Goal: Transaction & Acquisition: Purchase product/service

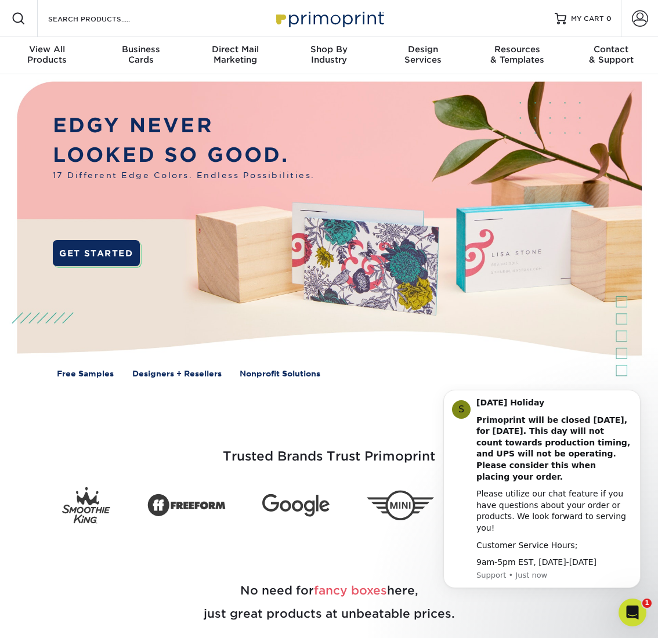
click at [560, 353] on img at bounding box center [328, 236] width 651 height 325
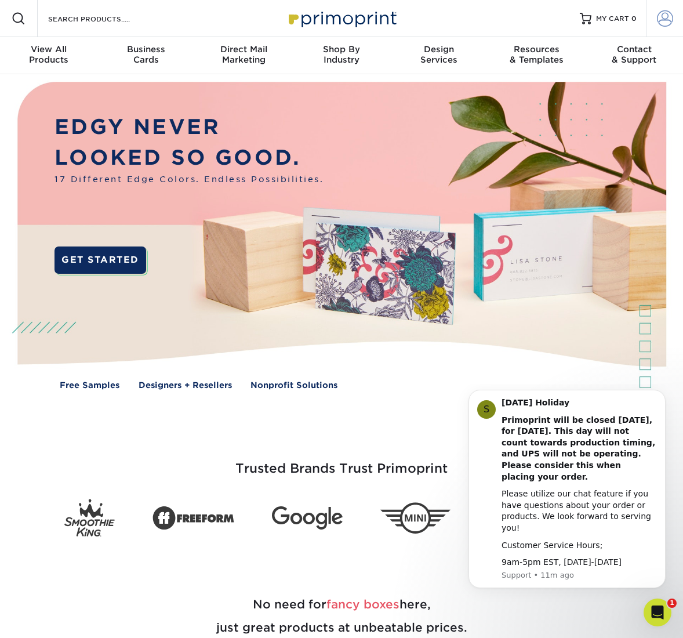
click at [657, 16] on link "Account" at bounding box center [664, 18] width 37 height 37
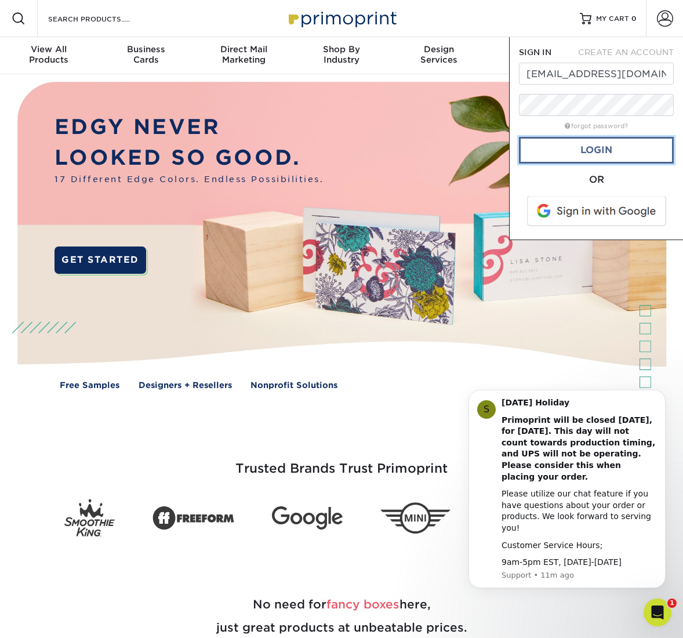
click at [607, 153] on link "Login" at bounding box center [596, 150] width 155 height 27
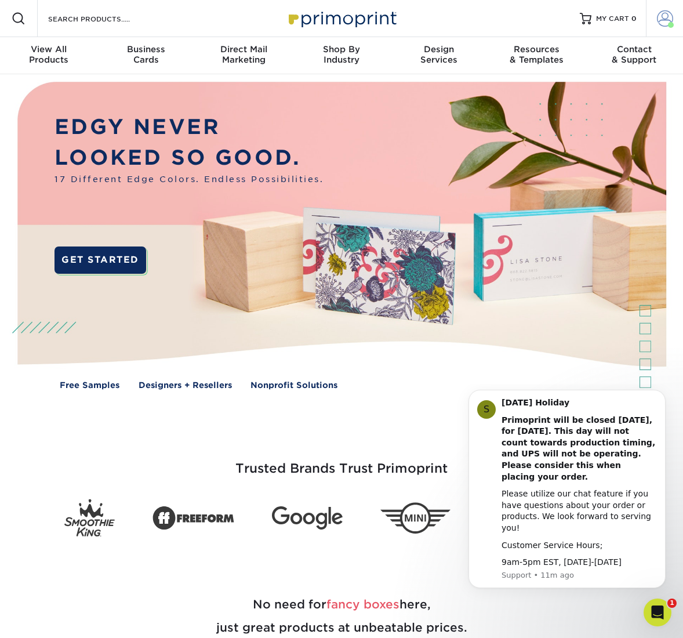
click at [657, 20] on span at bounding box center [665, 18] width 16 height 16
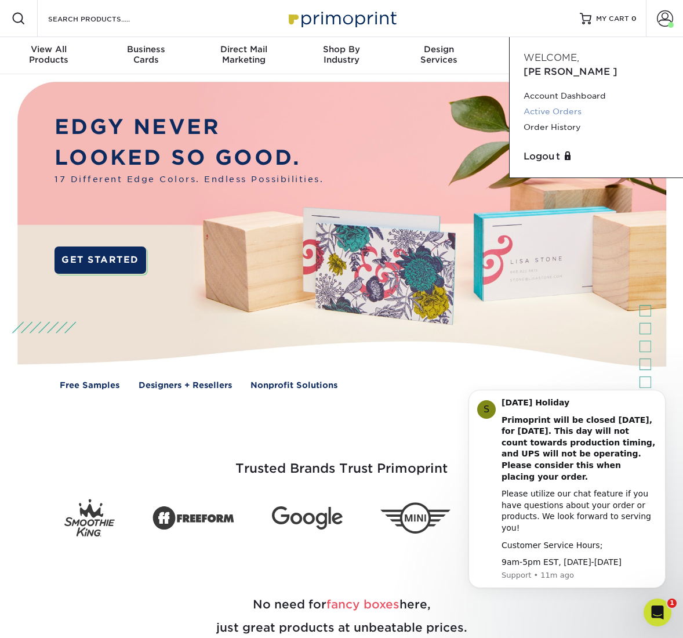
click at [573, 104] on link "Active Orders" at bounding box center [597, 112] width 146 height 16
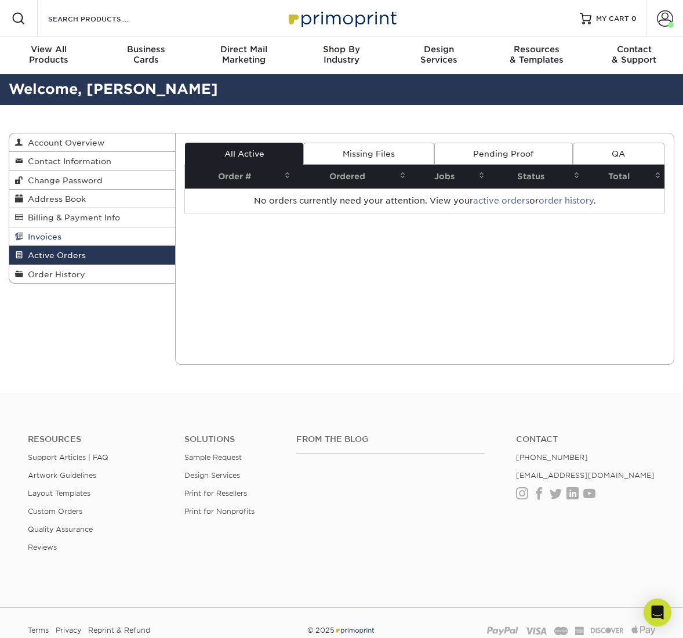
click at [113, 234] on link "Invoices" at bounding box center [92, 236] width 166 height 19
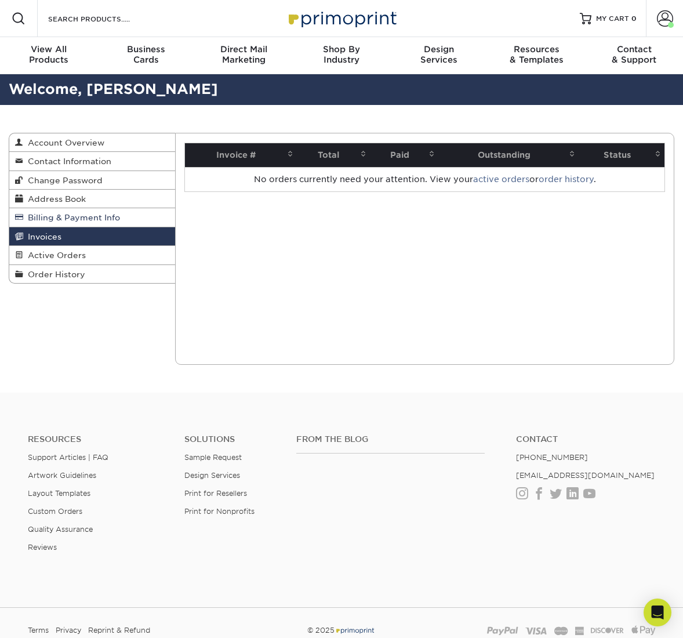
click at [115, 216] on span "Billing & Payment Info" at bounding box center [71, 217] width 97 height 9
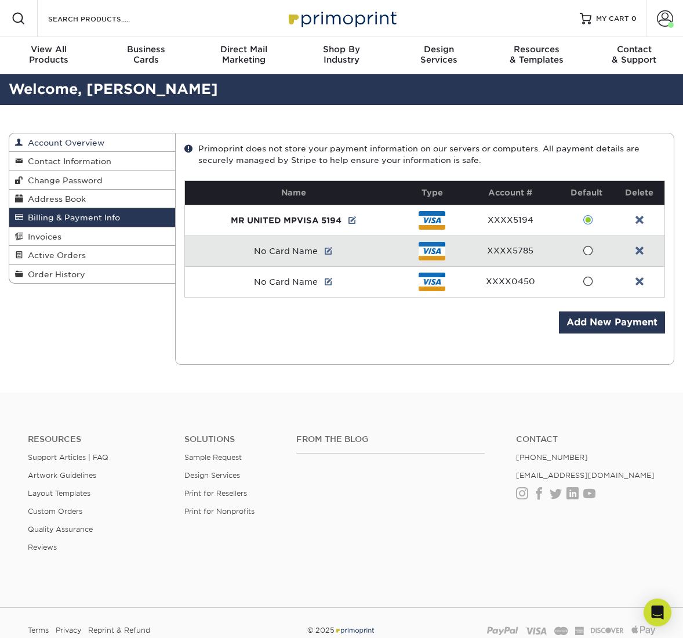
click at [93, 142] on span "Account Overview" at bounding box center [63, 142] width 81 height 9
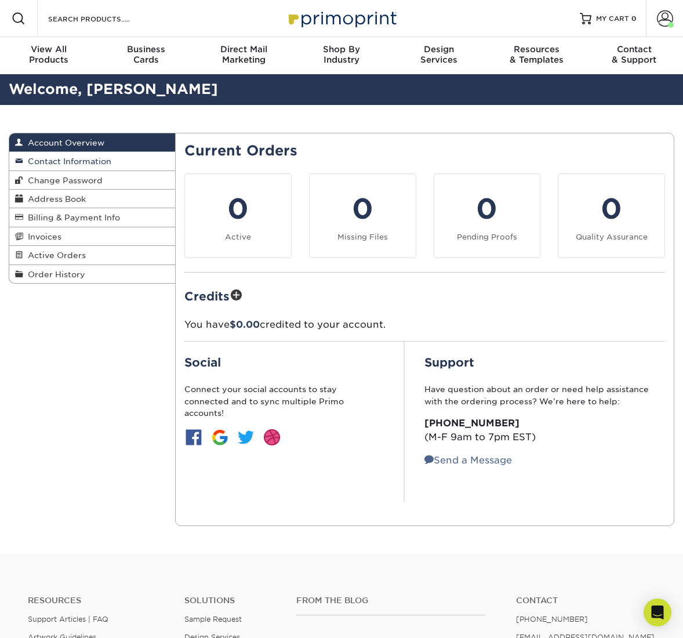
click at [97, 157] on span "Contact Information" at bounding box center [67, 161] width 88 height 9
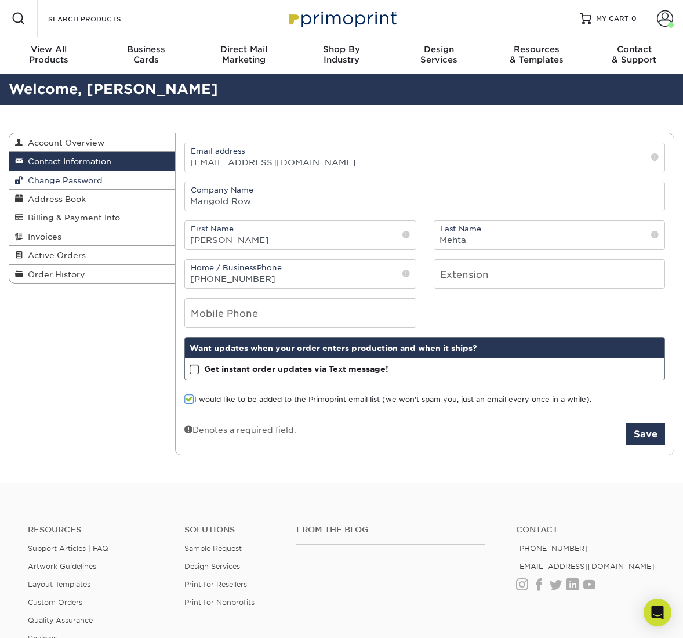
click at [101, 182] on span "Change Password" at bounding box center [62, 180] width 79 height 9
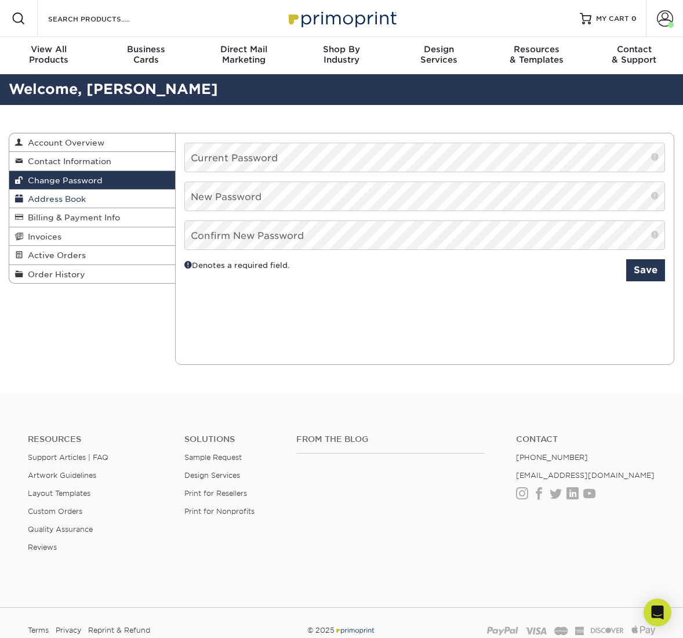
click at [101, 198] on link "Address Book" at bounding box center [92, 199] width 166 height 19
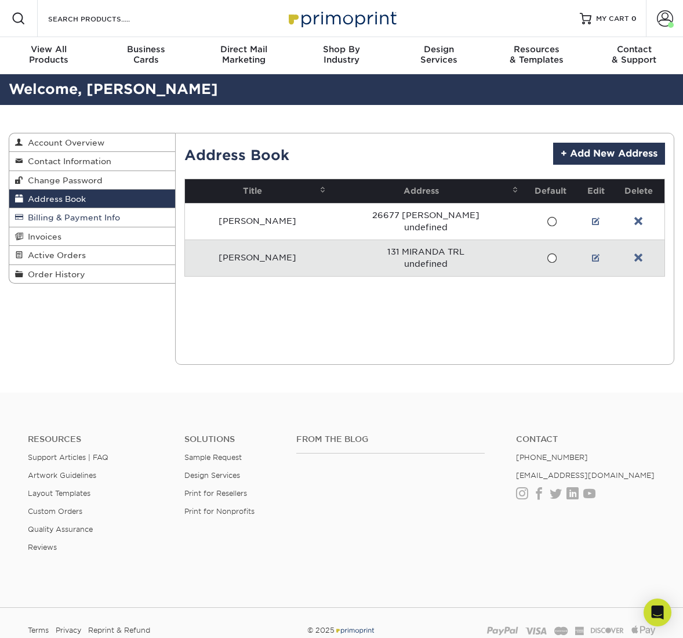
click at [111, 218] on span "Billing & Payment Info" at bounding box center [71, 217] width 97 height 9
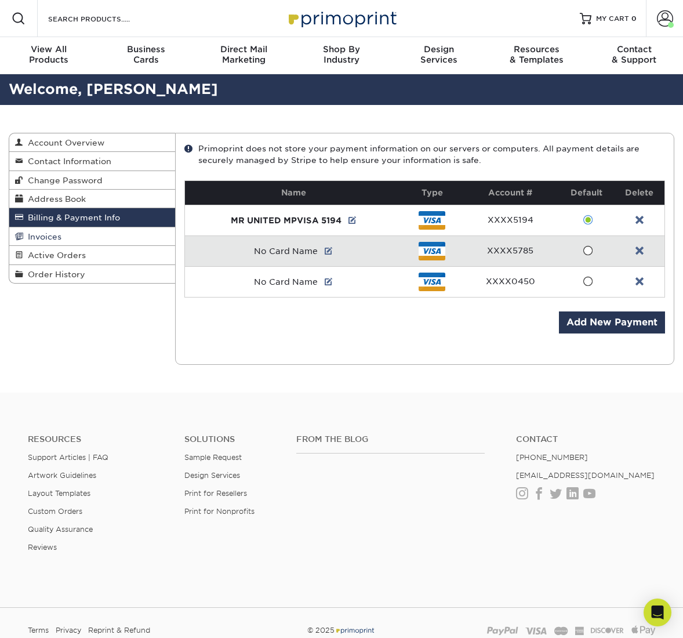
click at [117, 241] on link "Invoices" at bounding box center [92, 236] width 166 height 19
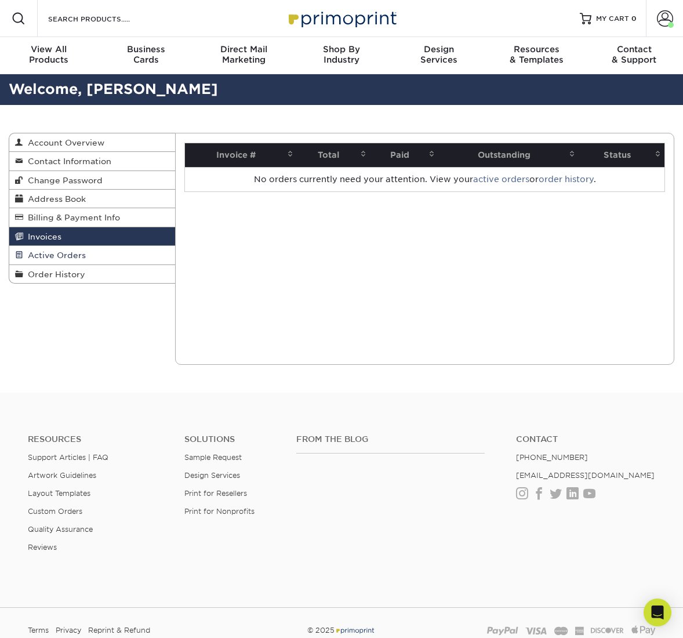
click at [118, 252] on link "Active Orders" at bounding box center [92, 255] width 166 height 19
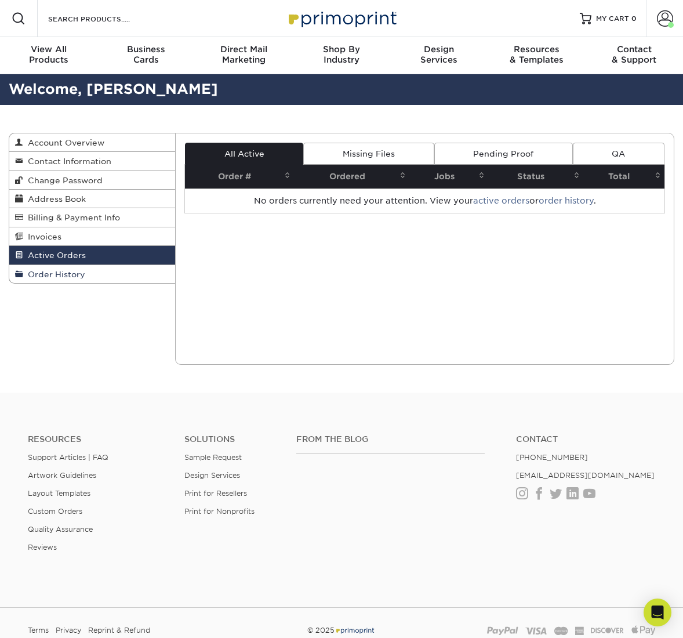
click at [117, 280] on link "Order History" at bounding box center [92, 274] width 166 height 18
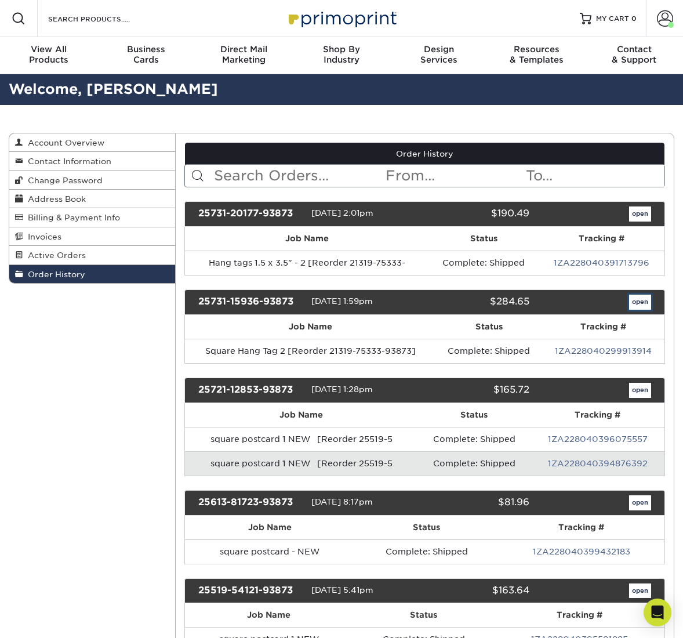
click at [641, 298] on link "open" at bounding box center [640, 302] width 22 height 15
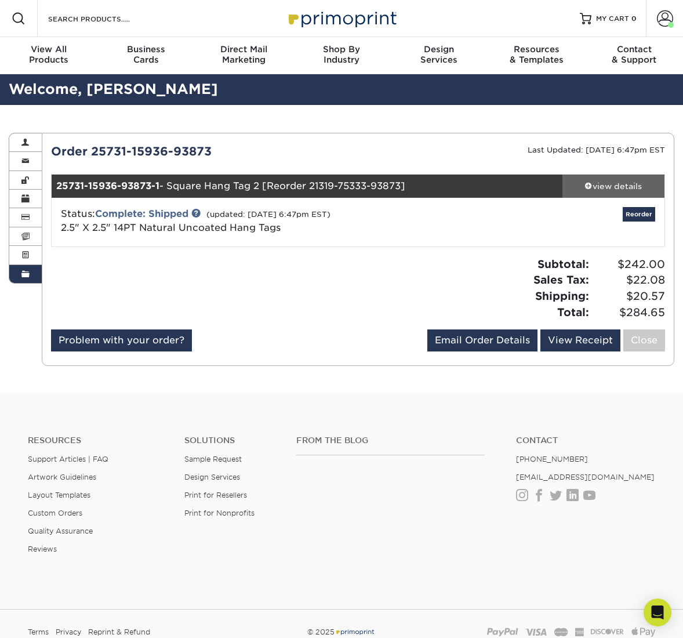
click at [625, 188] on div "view details" at bounding box center [614, 186] width 102 height 12
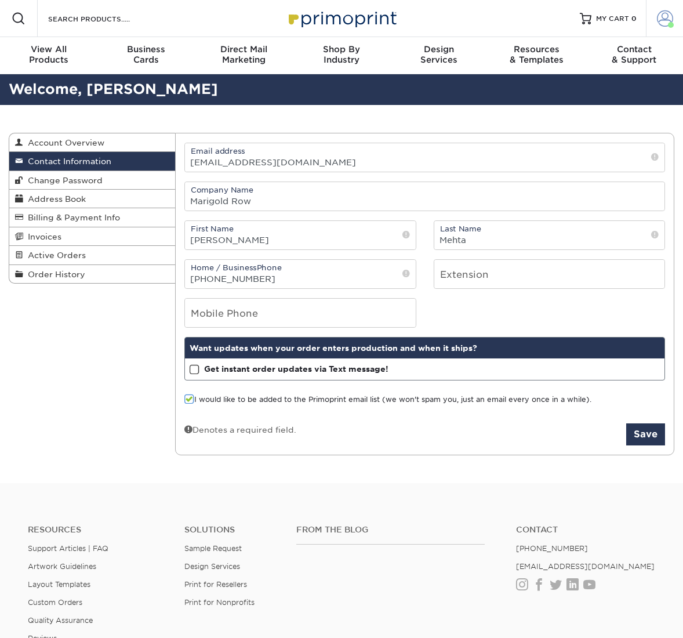
click at [675, 18] on link "Account" at bounding box center [664, 18] width 37 height 37
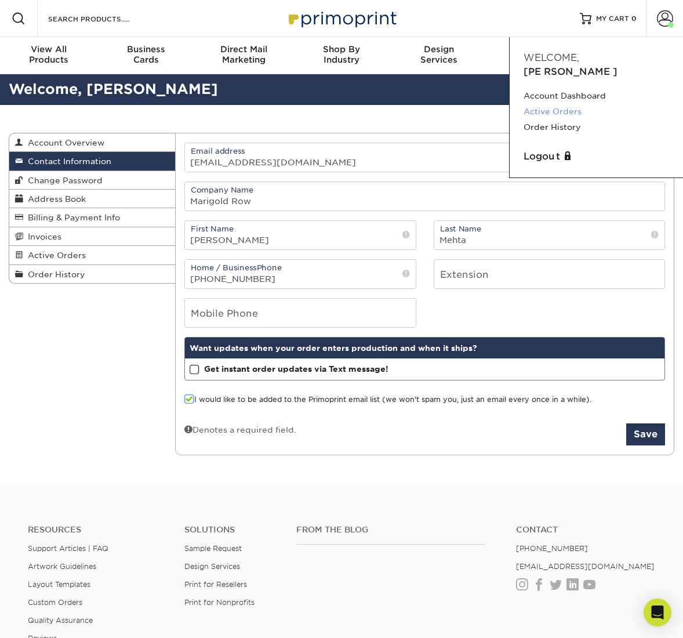
click at [571, 104] on link "Active Orders" at bounding box center [597, 112] width 146 height 16
click at [575, 88] on link "Account Dashboard" at bounding box center [597, 96] width 146 height 16
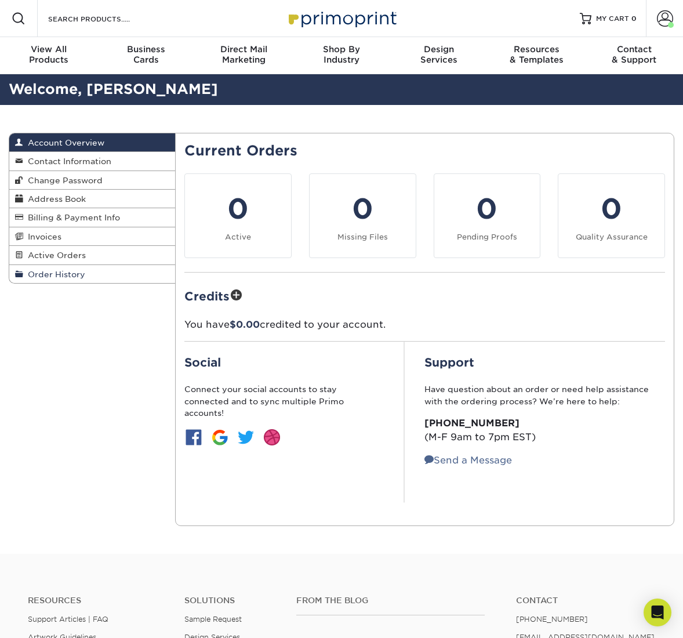
click at [97, 275] on link "Order History" at bounding box center [92, 274] width 166 height 18
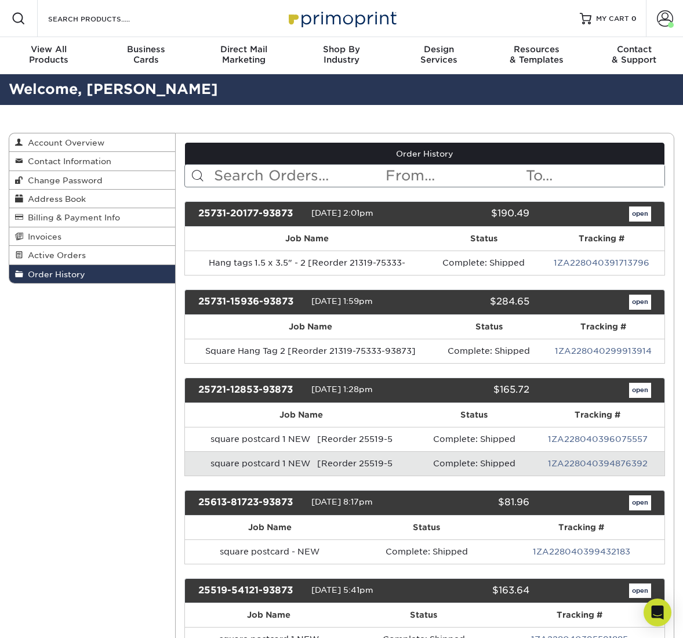
click at [284, 176] on input "text" at bounding box center [299, 176] width 172 height 22
paste input "25721-12853-93873"
type input "25721-12853-93873"
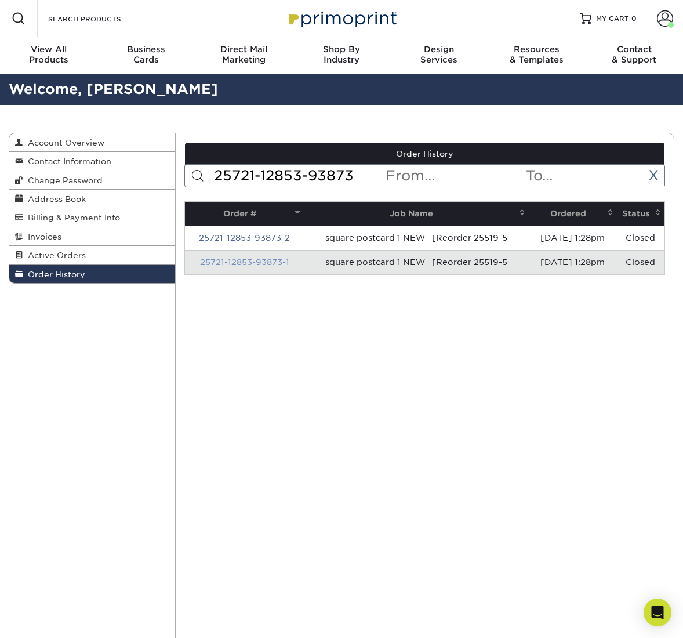
click at [246, 262] on link "25721-12853-93873-1" at bounding box center [244, 261] width 89 height 9
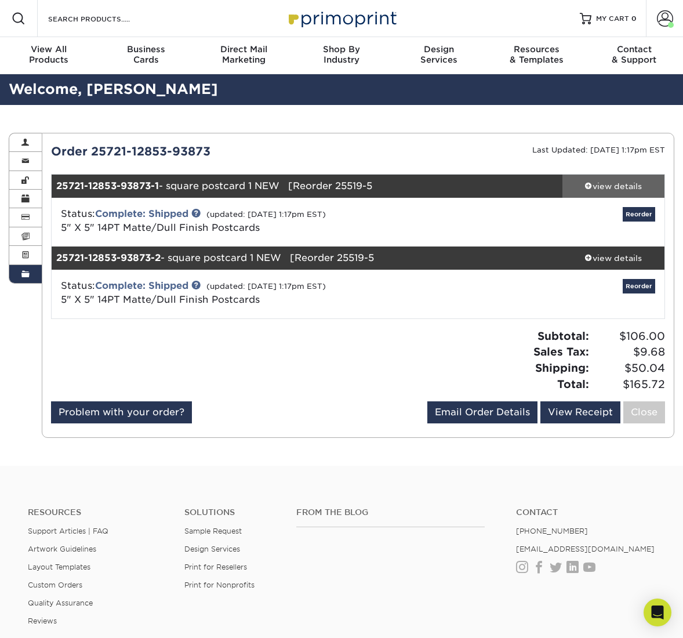
click at [587, 185] on span at bounding box center [589, 186] width 8 height 8
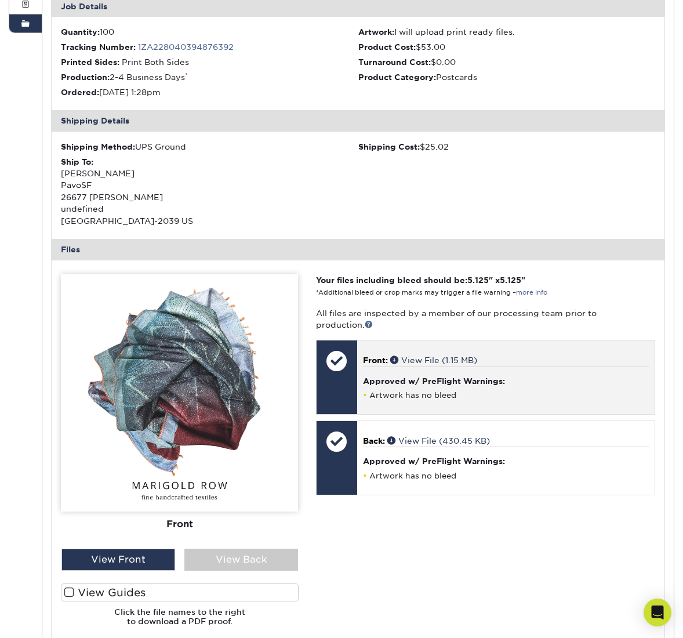
scroll to position [379, 0]
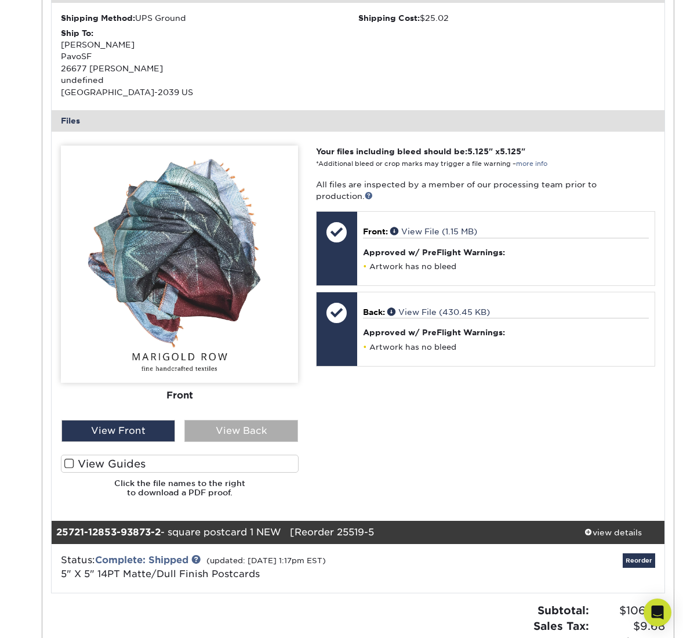
click at [234, 427] on div "View Back" at bounding box center [241, 431] width 114 height 22
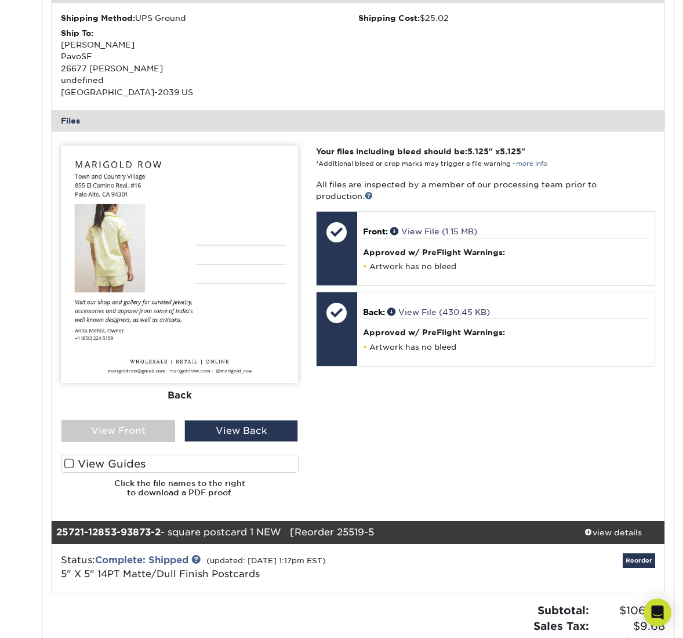
click at [292, 393] on div "Back" at bounding box center [179, 396] width 237 height 26
click at [111, 528] on strong "25721-12853-93873-2" at bounding box center [108, 532] width 104 height 11
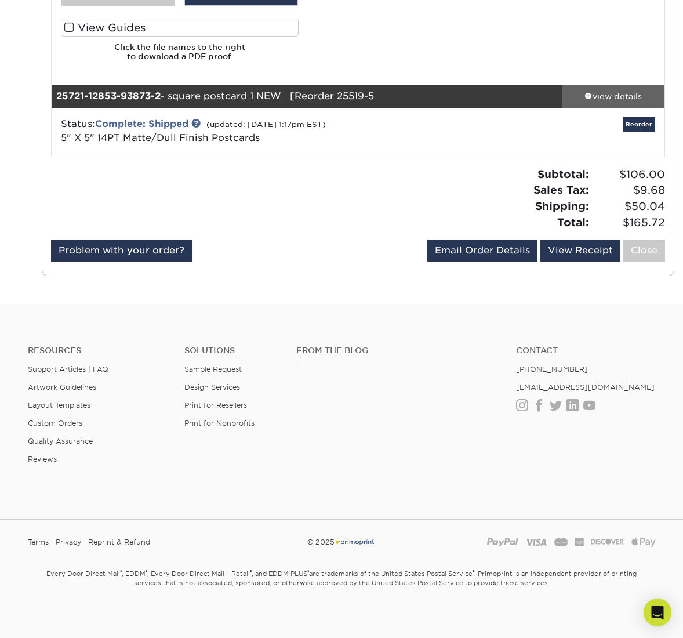
click at [590, 95] on span at bounding box center [589, 96] width 8 height 8
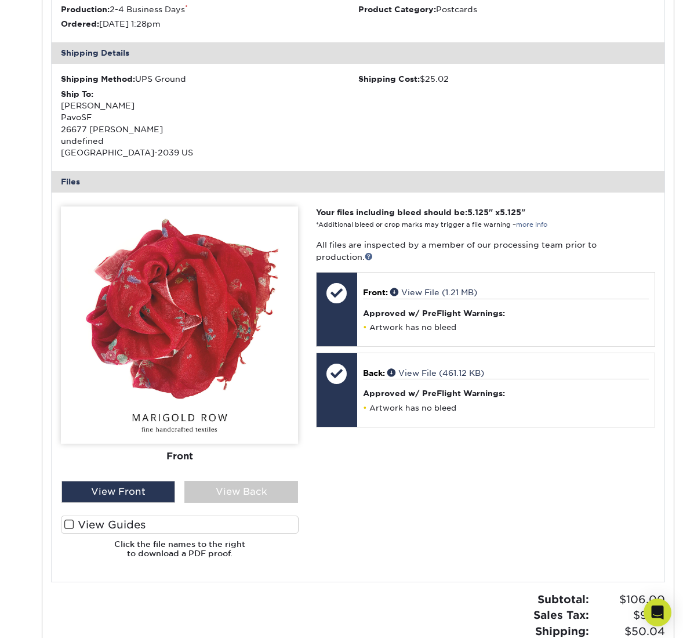
scroll to position [1140, 0]
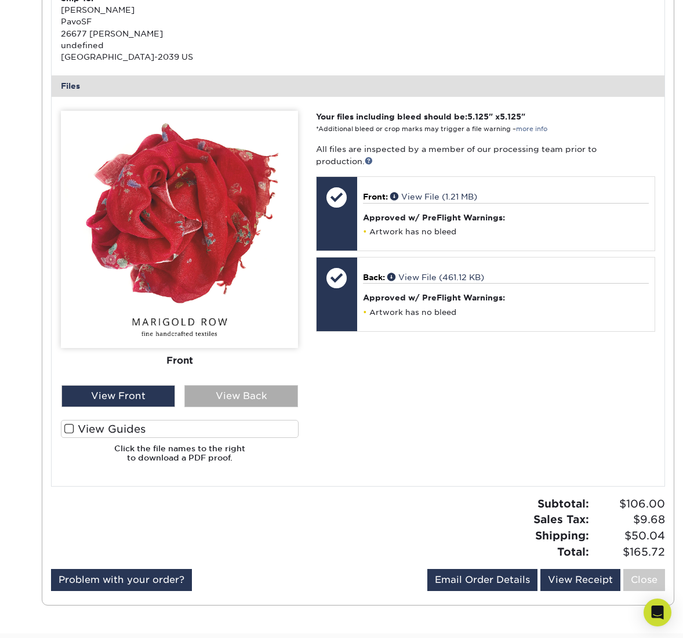
click at [242, 402] on div "View Back" at bounding box center [241, 396] width 114 height 22
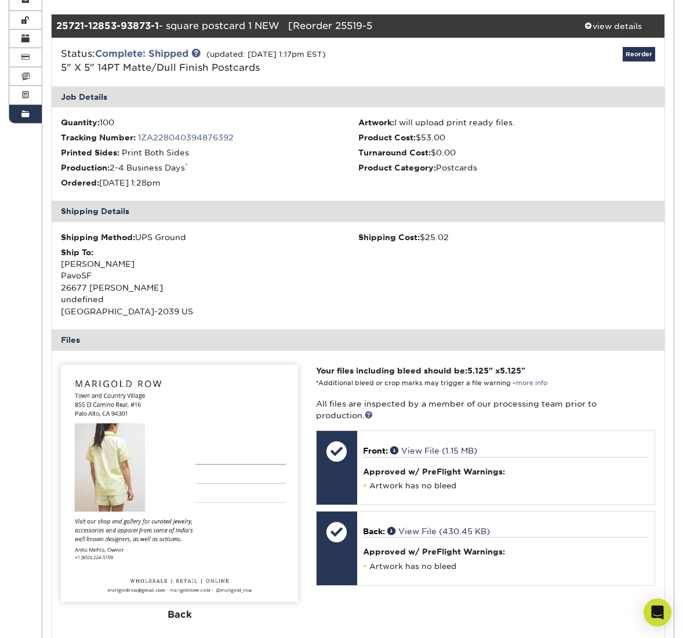
scroll to position [161, 0]
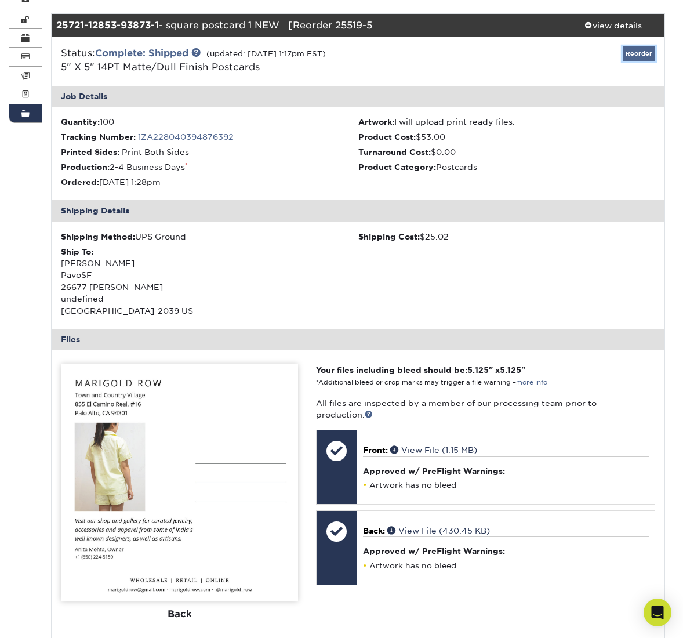
click at [631, 49] on link "Reorder" at bounding box center [639, 53] width 32 height 14
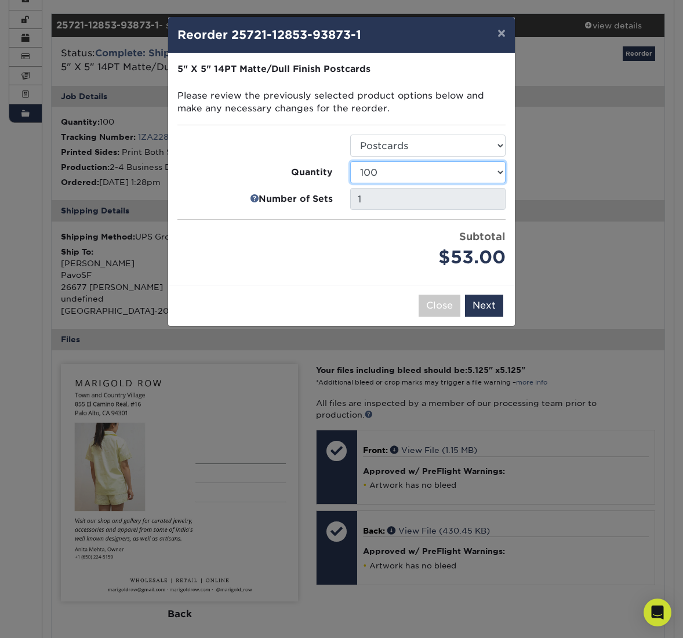
click at [382, 171] on select "100 250 500 1000 2500 5000 7500 10000 15000 20000 25000" at bounding box center [427, 172] width 155 height 22
click at [350, 161] on select "100 250 500 1000 2500 5000 7500 10000 15000 20000 25000" at bounding box center [427, 172] width 155 height 22
click at [494, 300] on button "Next" at bounding box center [484, 306] width 38 height 22
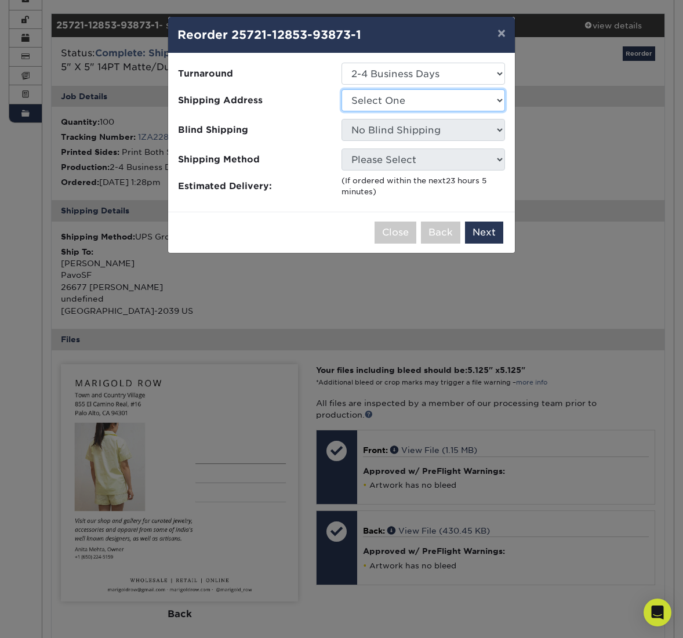
click at [424, 102] on select "Select One Anita Mehta Sarah Taschetta" at bounding box center [424, 100] width 164 height 22
select select "106748"
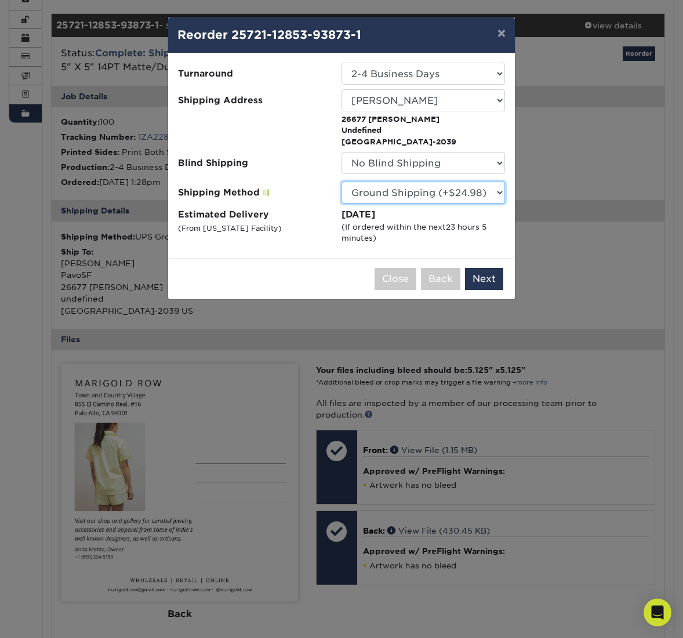
click at [435, 193] on select "Please Select Ground Shipping (+$24.98) 3 Day Shipping Service (+$31.11) 2 Day …" at bounding box center [424, 193] width 164 height 22
click at [342, 182] on select "Please Select Ground Shipping (+$24.98) 3 Day Shipping Service (+$31.11) 2 Day …" at bounding box center [424, 193] width 164 height 22
click at [480, 272] on button "Next" at bounding box center [484, 279] width 38 height 22
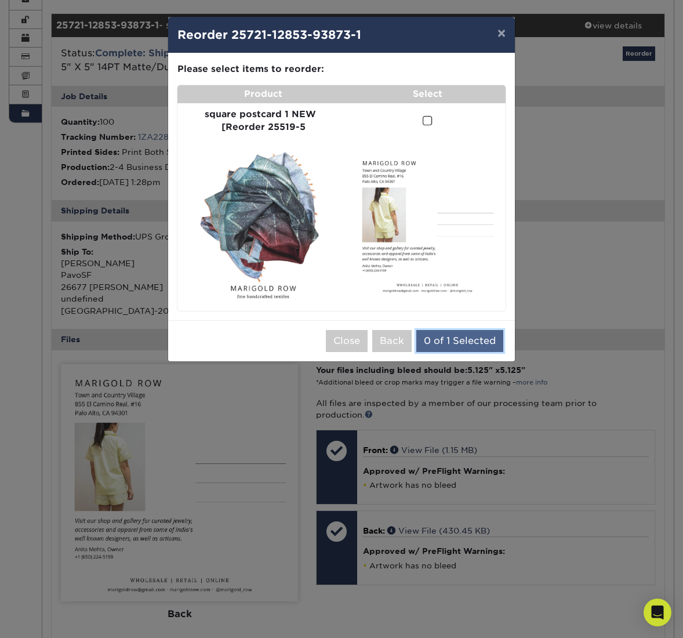
click at [461, 344] on button "0 of 1 Selected" at bounding box center [459, 341] width 87 height 22
click at [424, 117] on span at bounding box center [428, 120] width 10 height 11
click at [0, 0] on input "checkbox" at bounding box center [0, 0] width 0 height 0
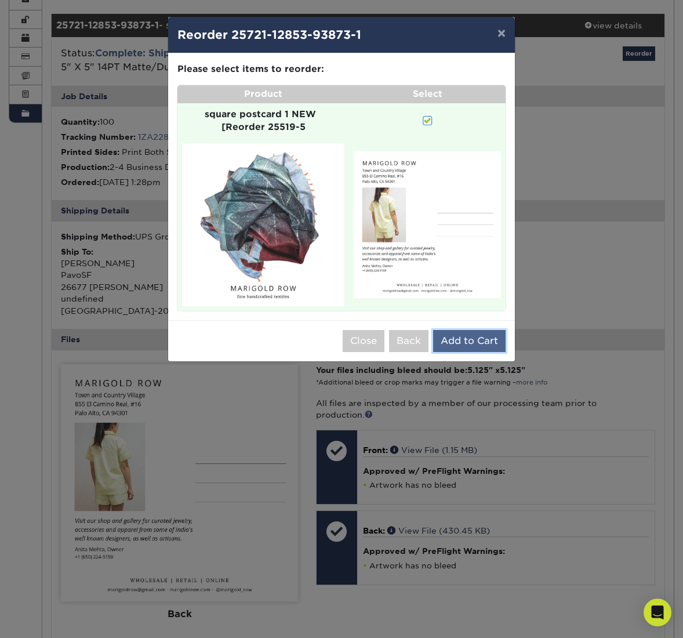
click at [468, 346] on button "Add to Cart" at bounding box center [469, 341] width 72 height 22
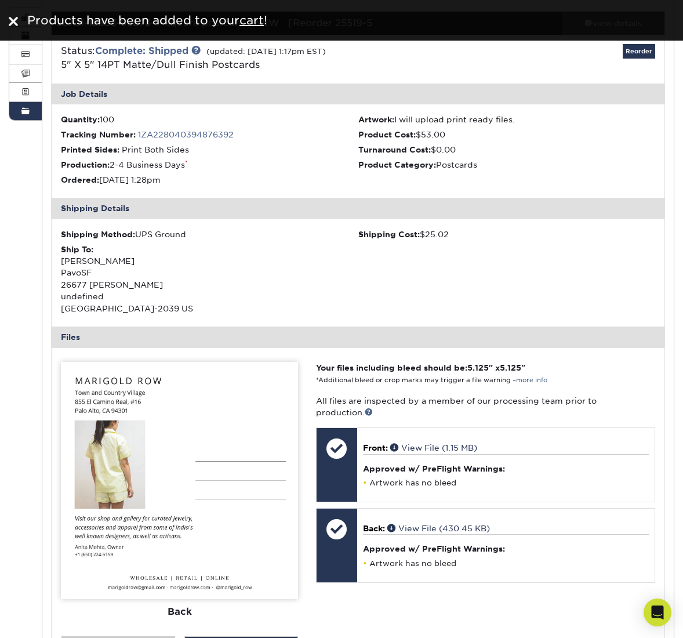
scroll to position [0, 0]
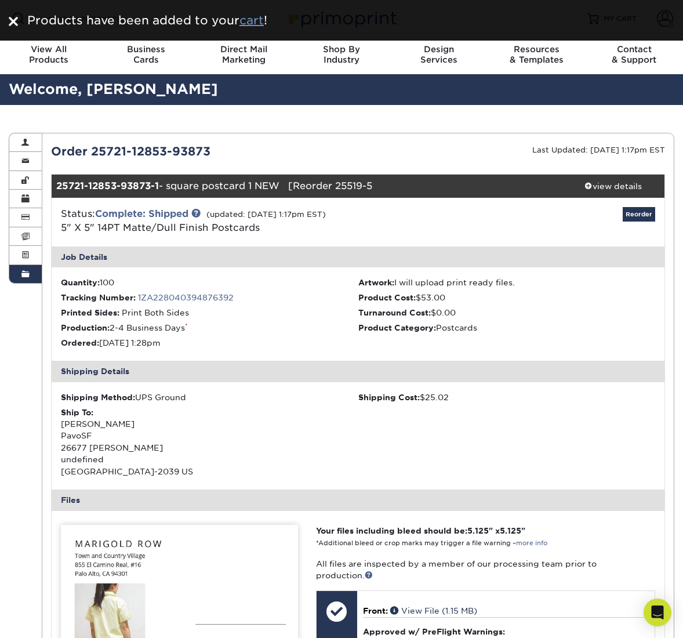
click at [257, 24] on u "cart" at bounding box center [252, 20] width 24 height 14
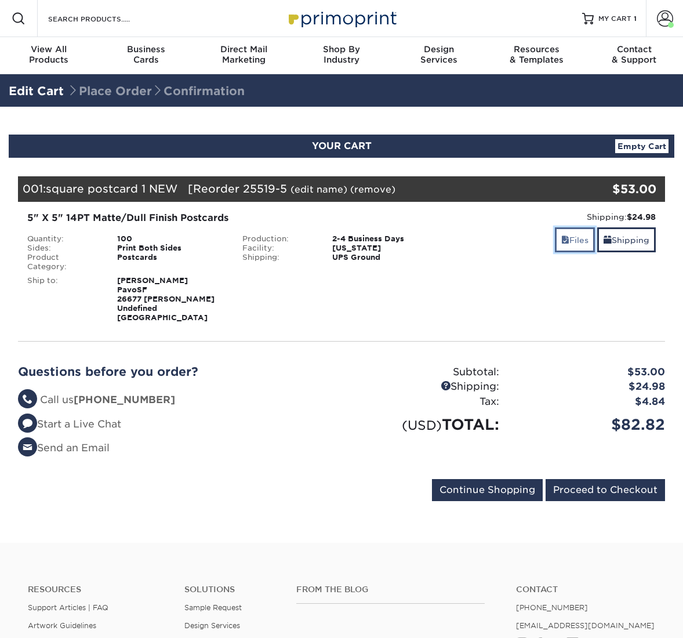
click at [574, 244] on link "Files" at bounding box center [575, 239] width 40 height 25
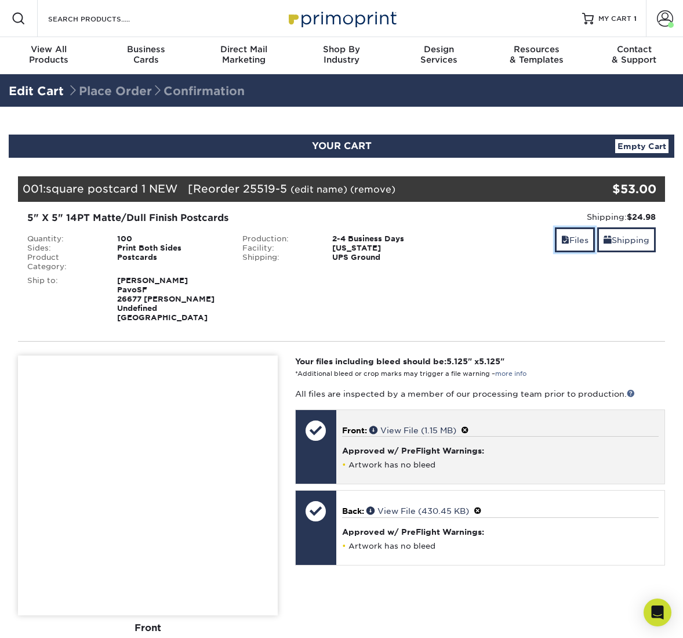
scroll to position [139, 0]
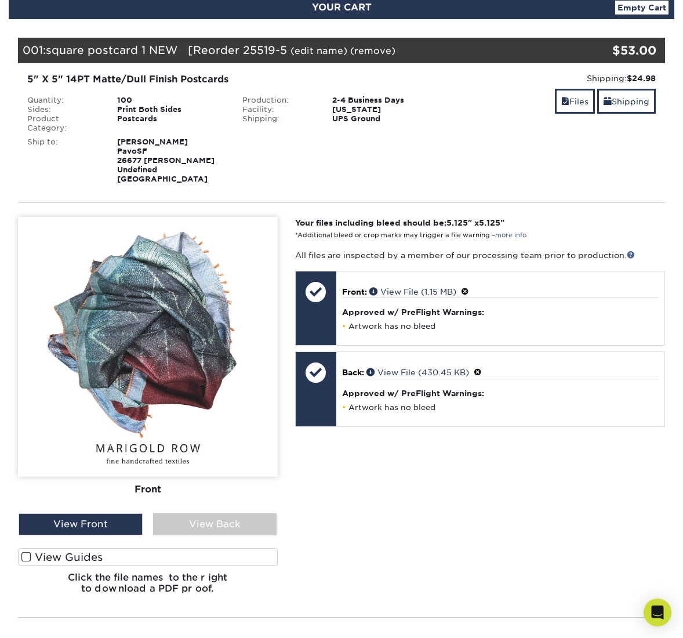
click at [168, 381] on img at bounding box center [148, 347] width 260 height 260
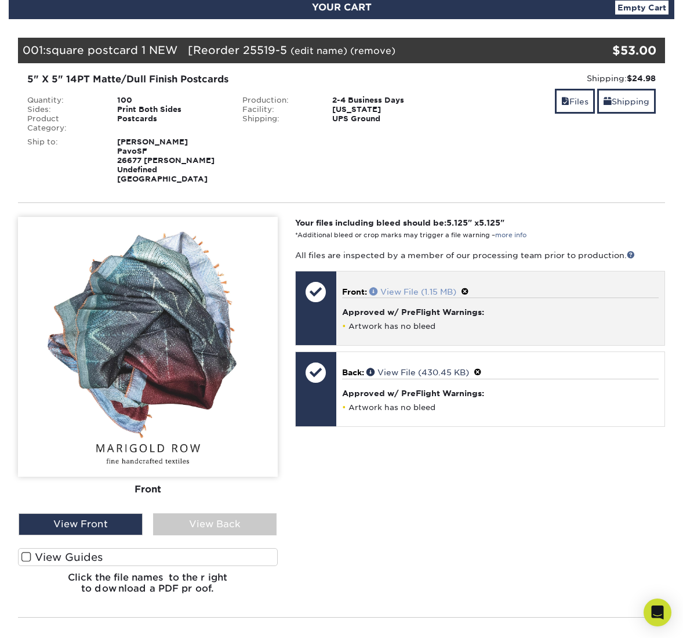
click at [451, 287] on link "View File (1.15 MB)" at bounding box center [412, 291] width 87 height 9
click at [467, 287] on span at bounding box center [465, 291] width 8 height 9
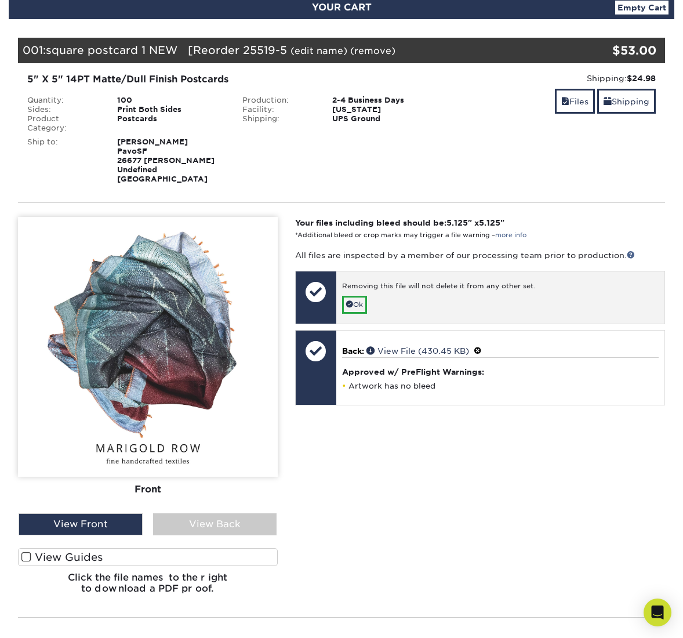
scroll to position [134, 0]
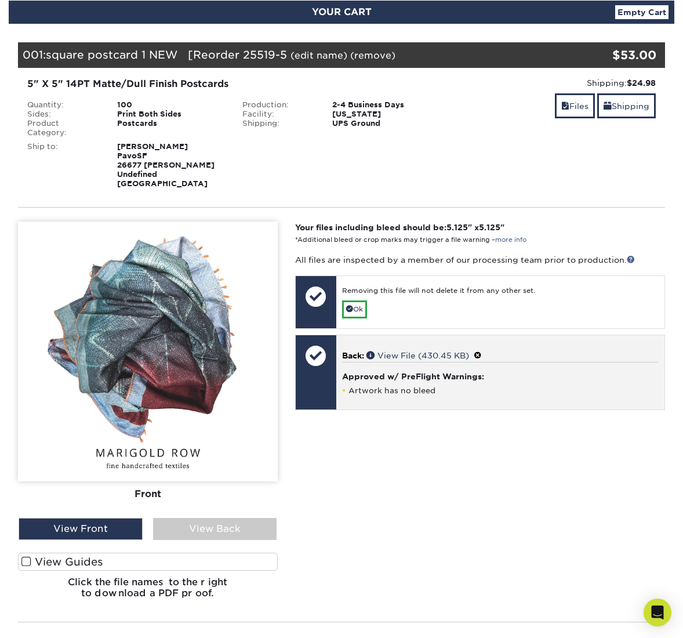
click at [481, 351] on span at bounding box center [478, 355] width 8 height 9
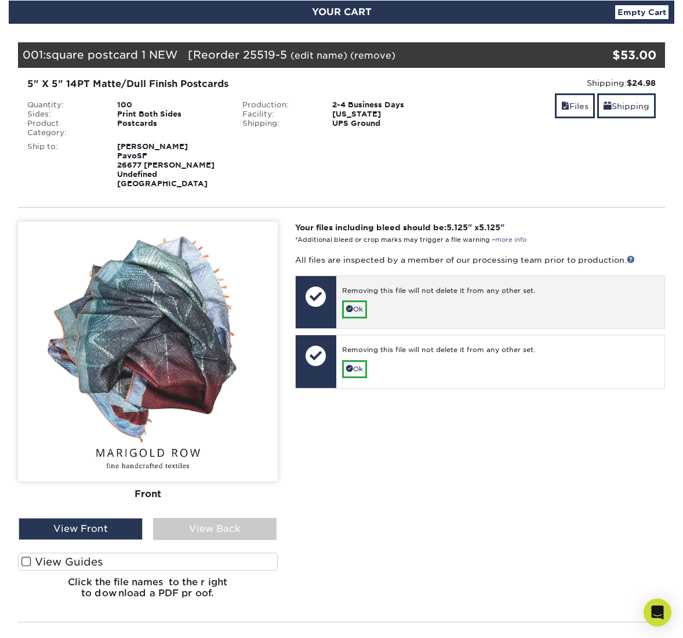
click at [457, 302] on div "Removing this file will not delete it from any other set. Ok" at bounding box center [500, 302] width 329 height 53
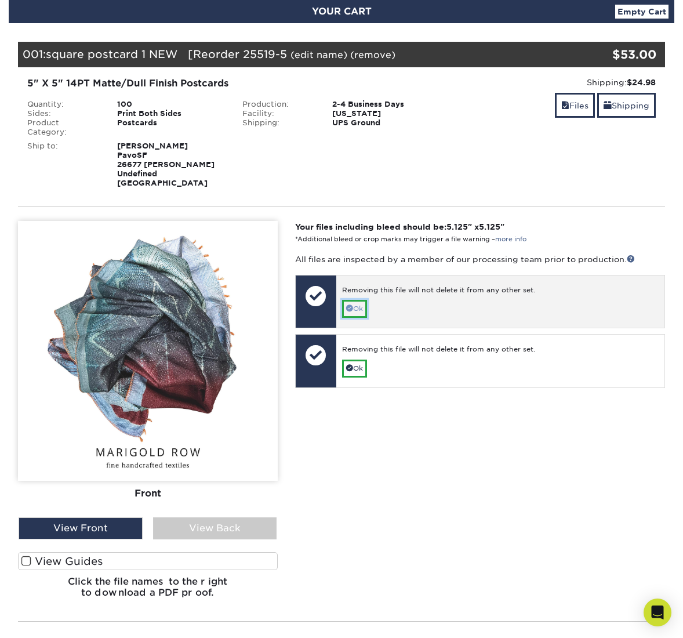
click at [350, 304] on link "Ok" at bounding box center [354, 309] width 25 height 18
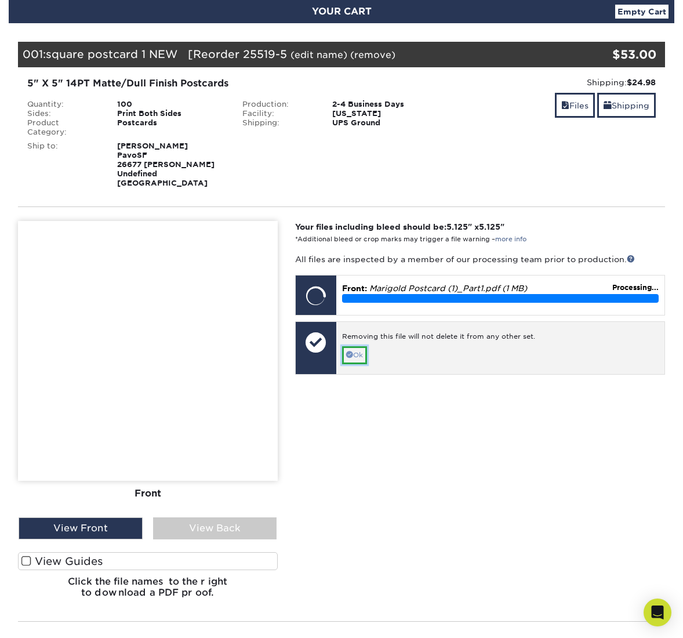
click at [358, 351] on link "Ok" at bounding box center [354, 355] width 25 height 18
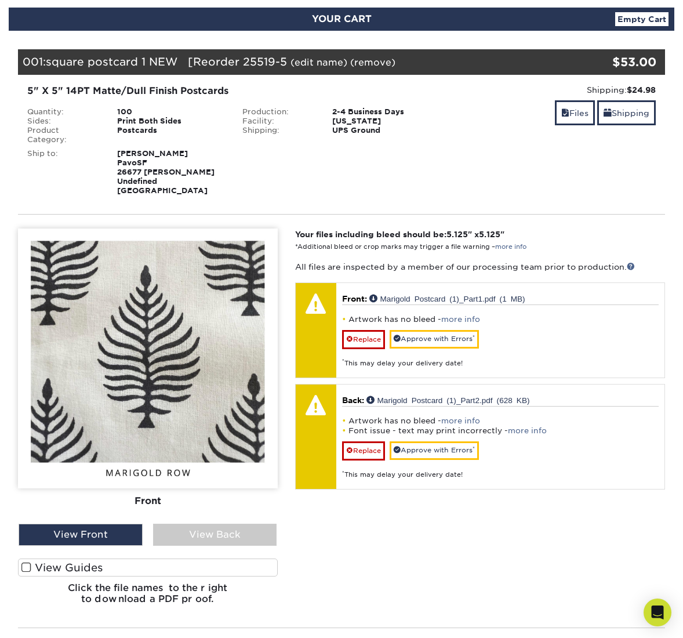
scroll to position [125, 0]
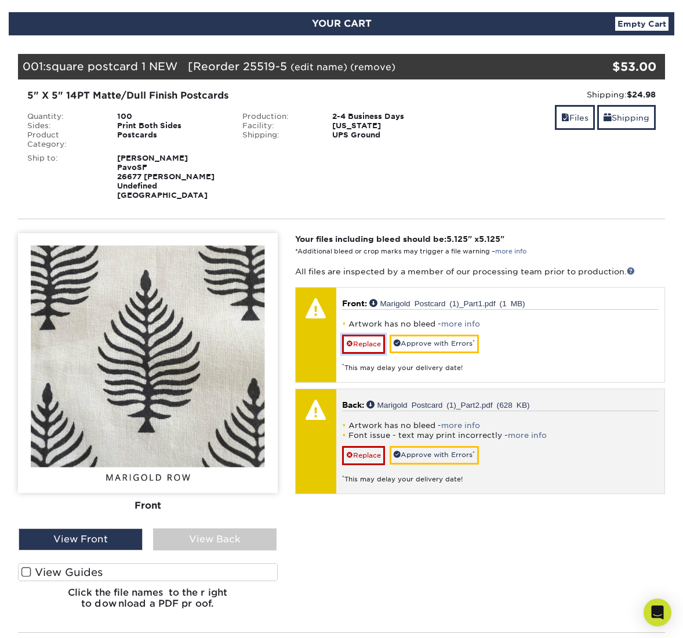
click at [376, 336] on link "Replace" at bounding box center [363, 344] width 43 height 19
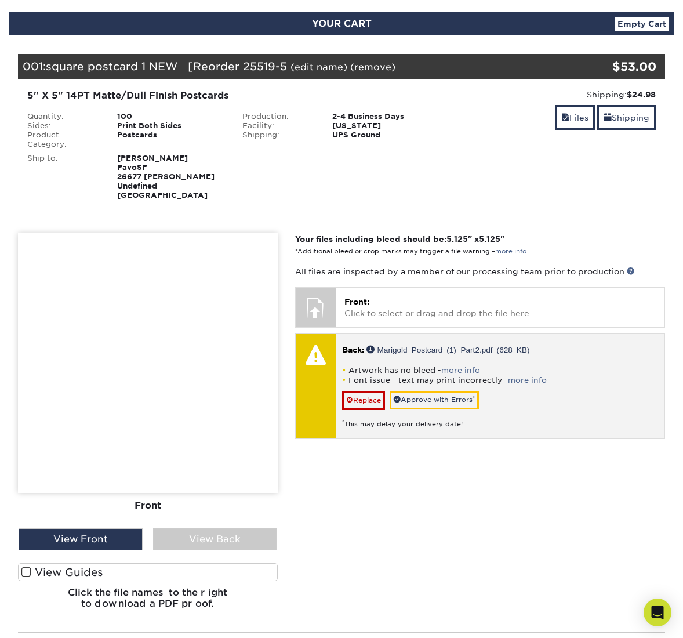
scroll to position [117, 0]
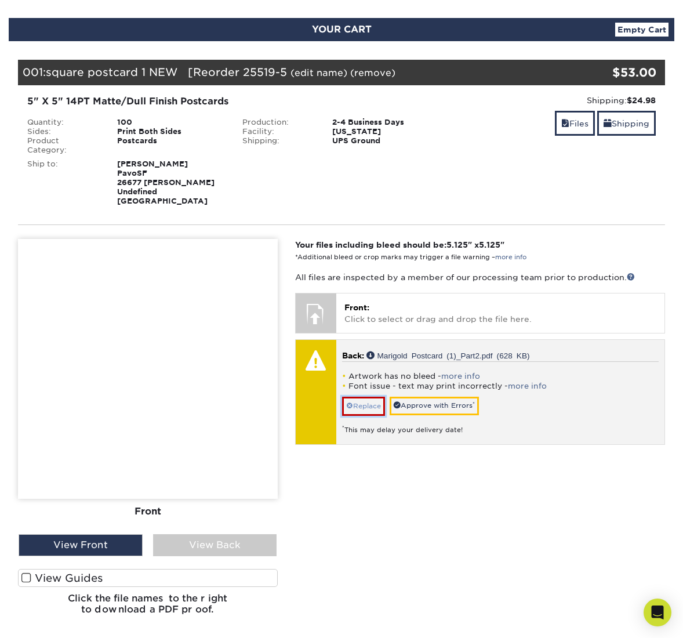
click at [362, 397] on link "Replace" at bounding box center [363, 406] width 43 height 19
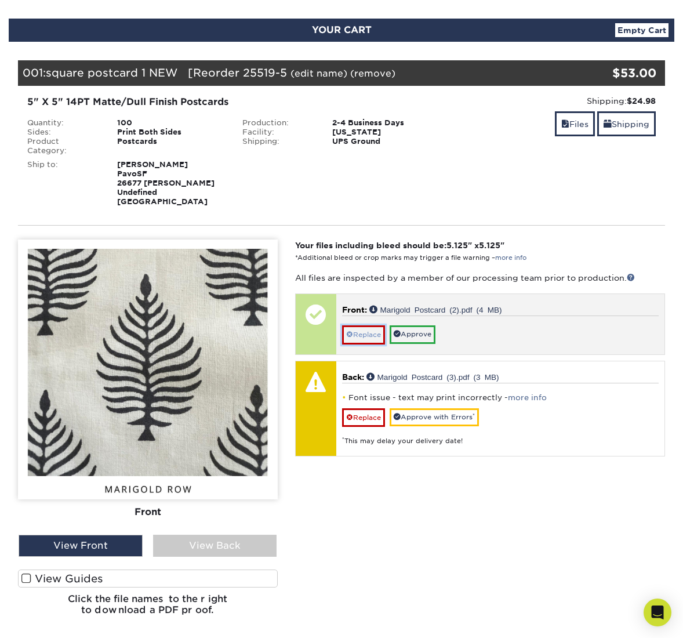
click at [380, 328] on link "Replace" at bounding box center [363, 334] width 43 height 19
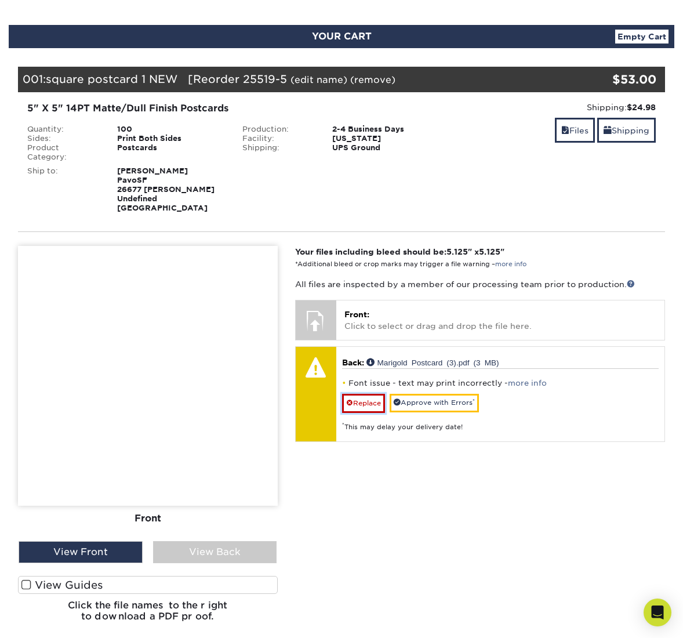
click at [365, 399] on link "Replace" at bounding box center [363, 403] width 43 height 19
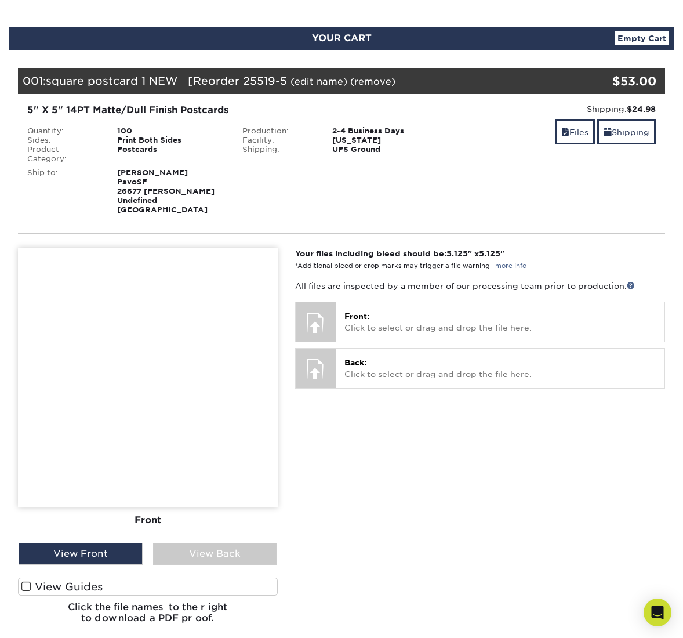
scroll to position [106, 0]
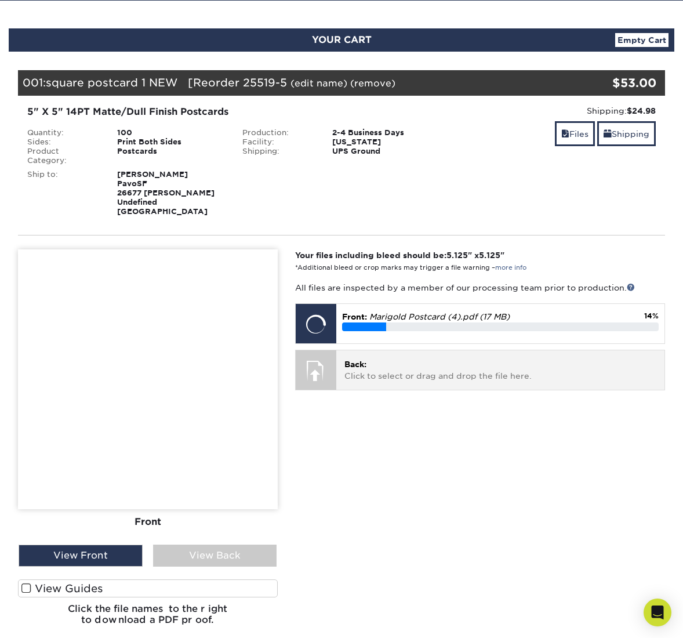
click at [378, 358] on p "Back: Click to select or drag and drop the file here." at bounding box center [500, 370] width 313 height 24
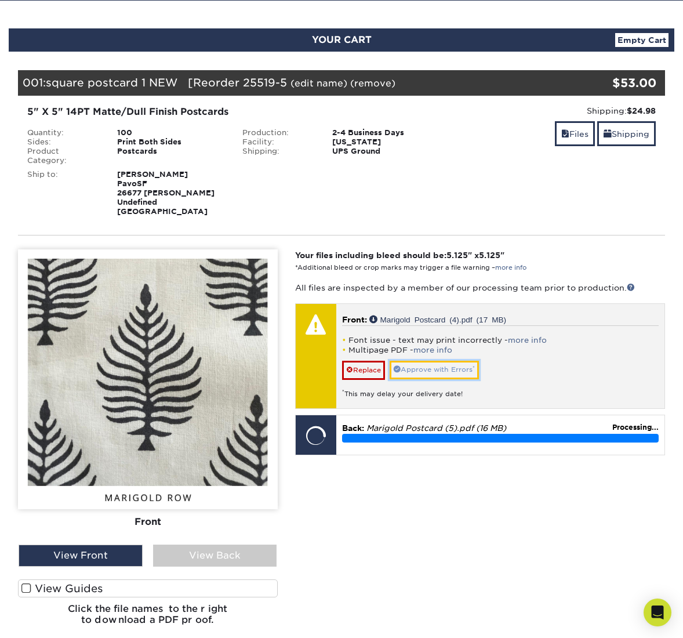
click at [416, 361] on link "Approve with Errors *" at bounding box center [434, 370] width 89 height 18
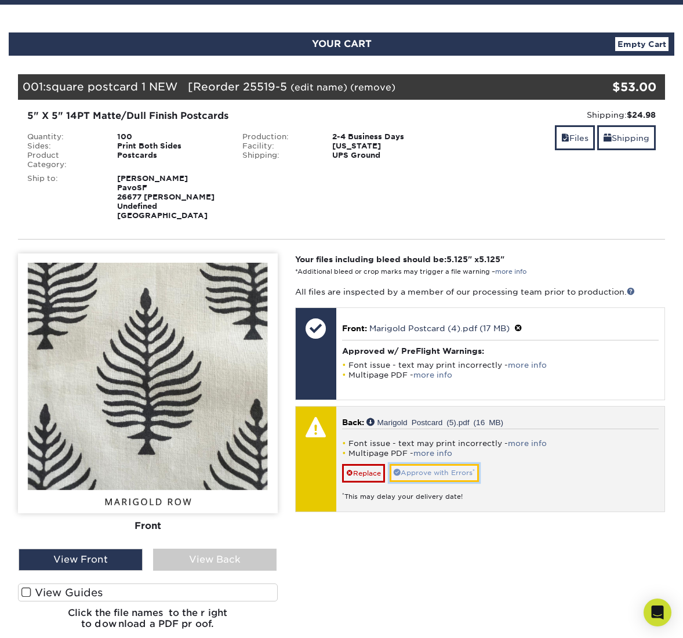
click at [427, 467] on link "Approve with Errors *" at bounding box center [434, 473] width 89 height 18
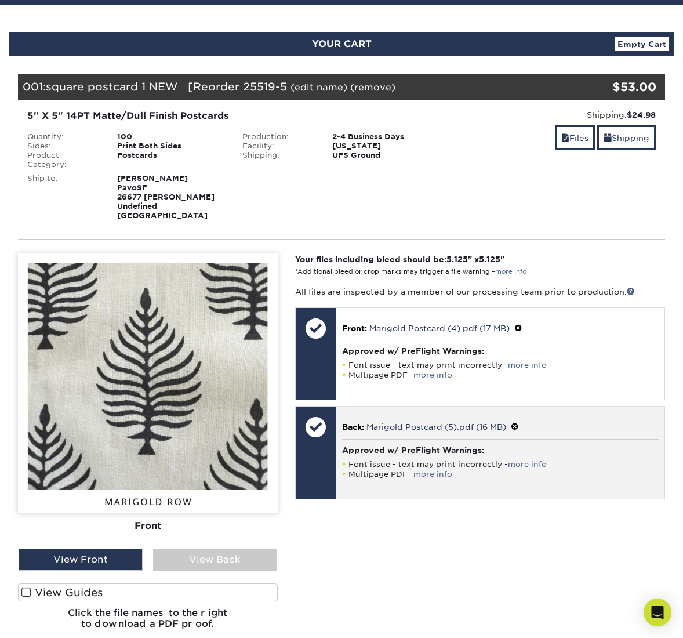
scroll to position [99, 0]
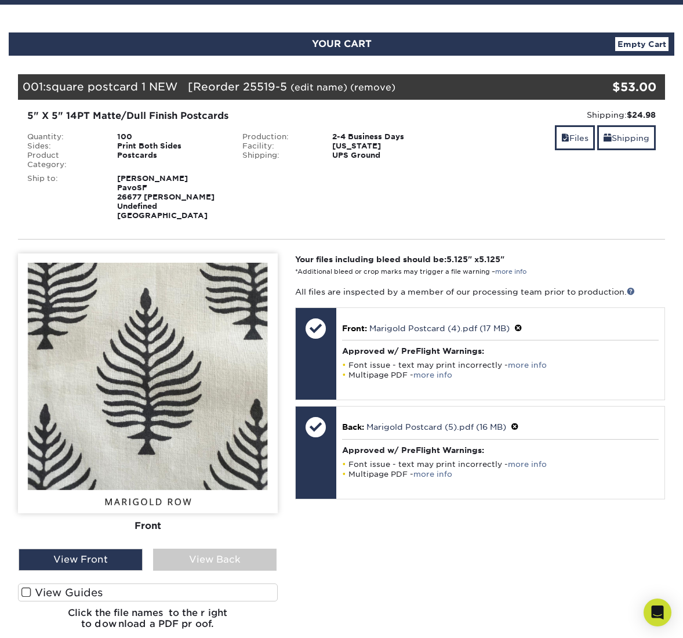
click at [175, 376] on img at bounding box center [148, 383] width 260 height 260
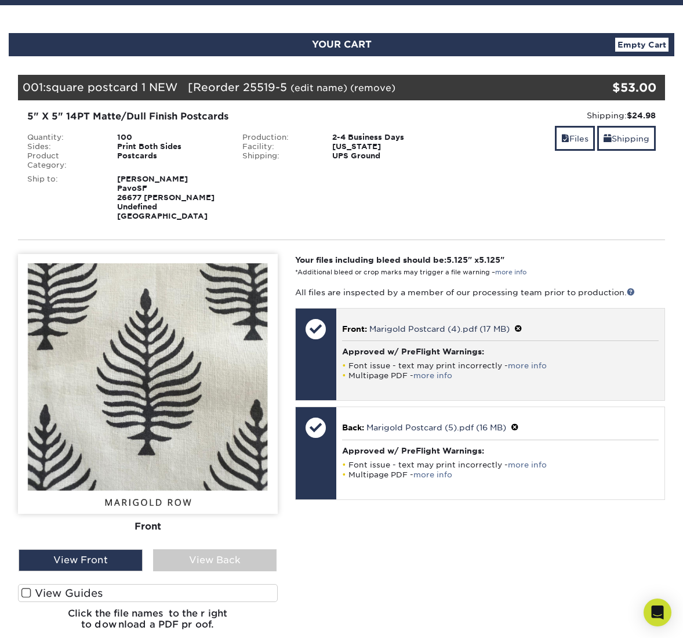
click at [432, 351] on div "Approved w/ PreFlight Warnings: Font issue - text may print incorrectly - more …" at bounding box center [500, 363] width 317 height 46
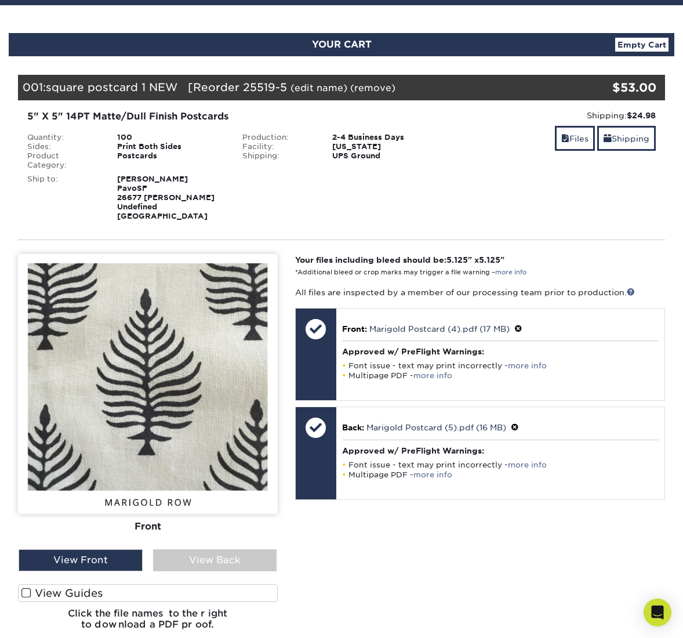
click at [164, 335] on img at bounding box center [148, 384] width 260 height 260
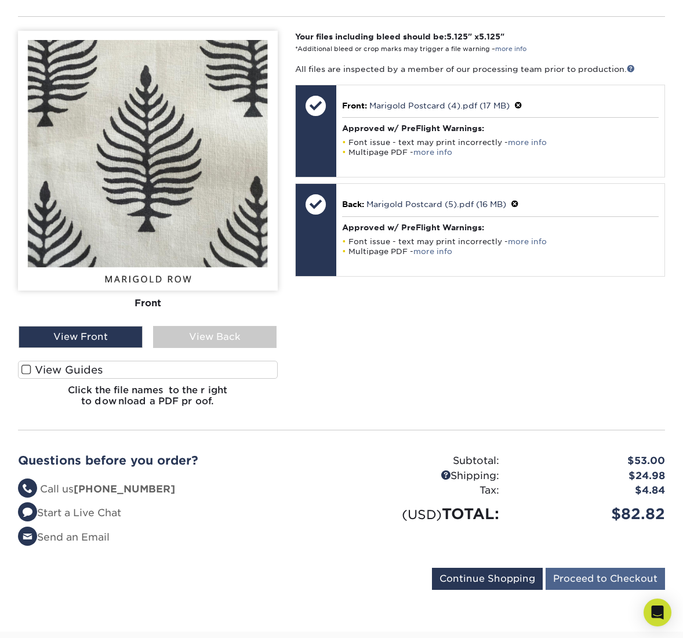
scroll to position [325, 0]
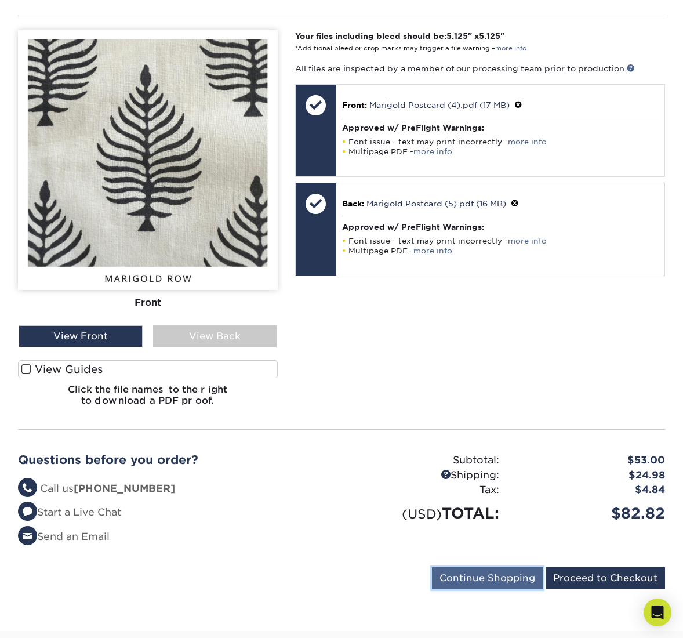
click at [520, 574] on input "Continue Shopping" at bounding box center [487, 578] width 111 height 22
